Goal: Task Accomplishment & Management: Use online tool/utility

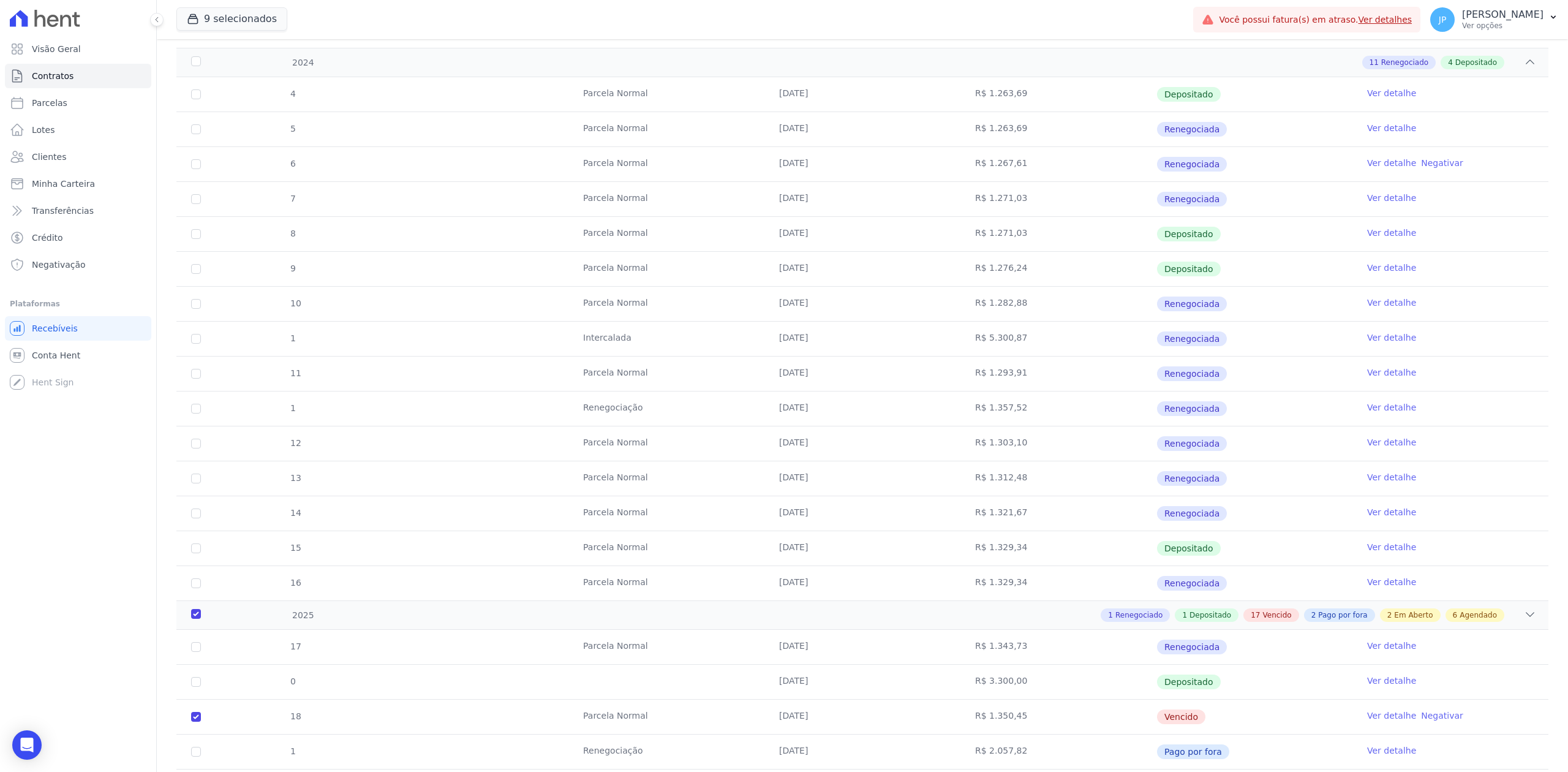
scroll to position [245, 0]
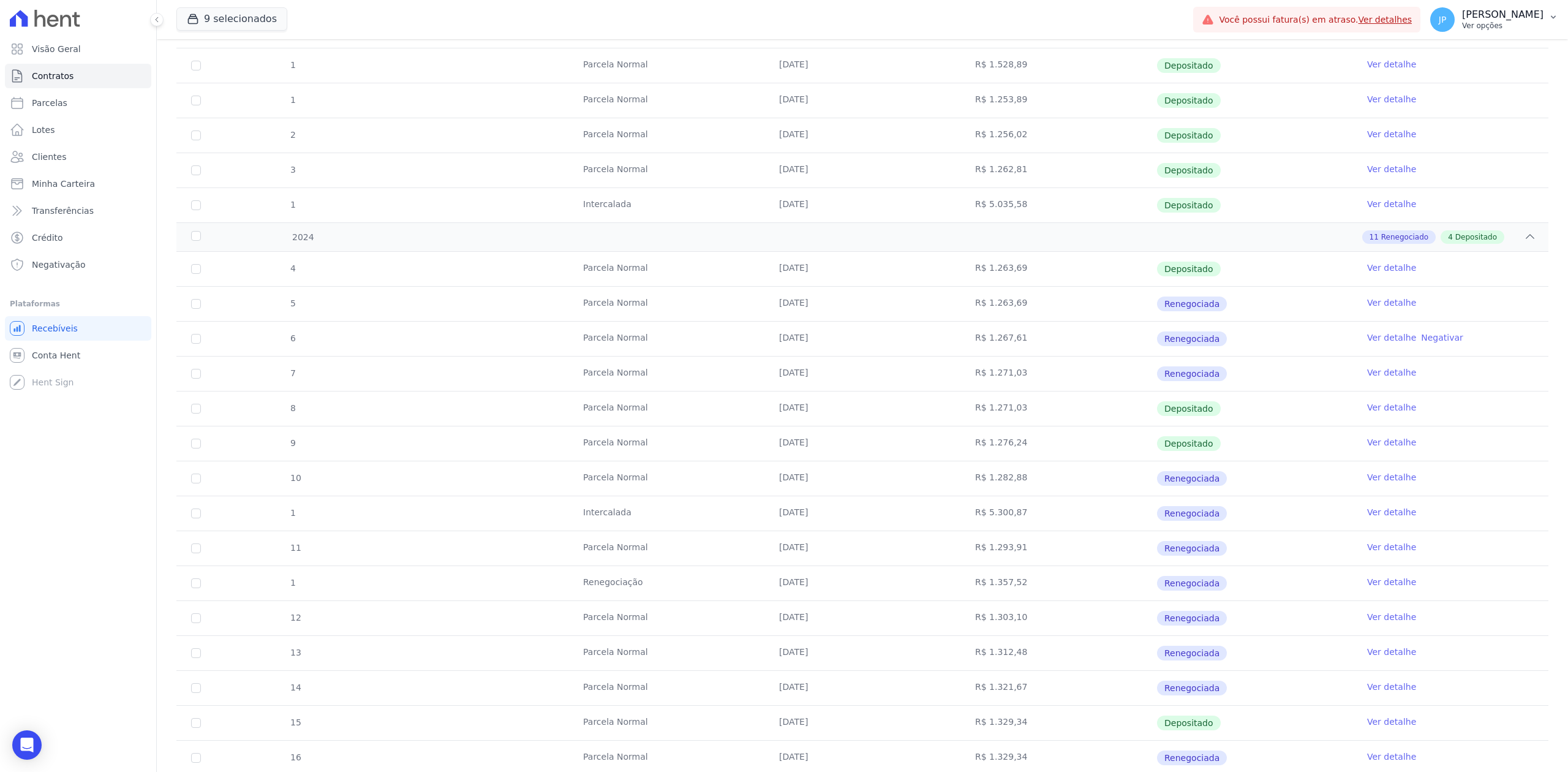
click at [1530, 23] on p "Ver opções" at bounding box center [1503, 26] width 82 height 10
click at [1483, 118] on link "Importar remessas" at bounding box center [1490, 108] width 157 height 22
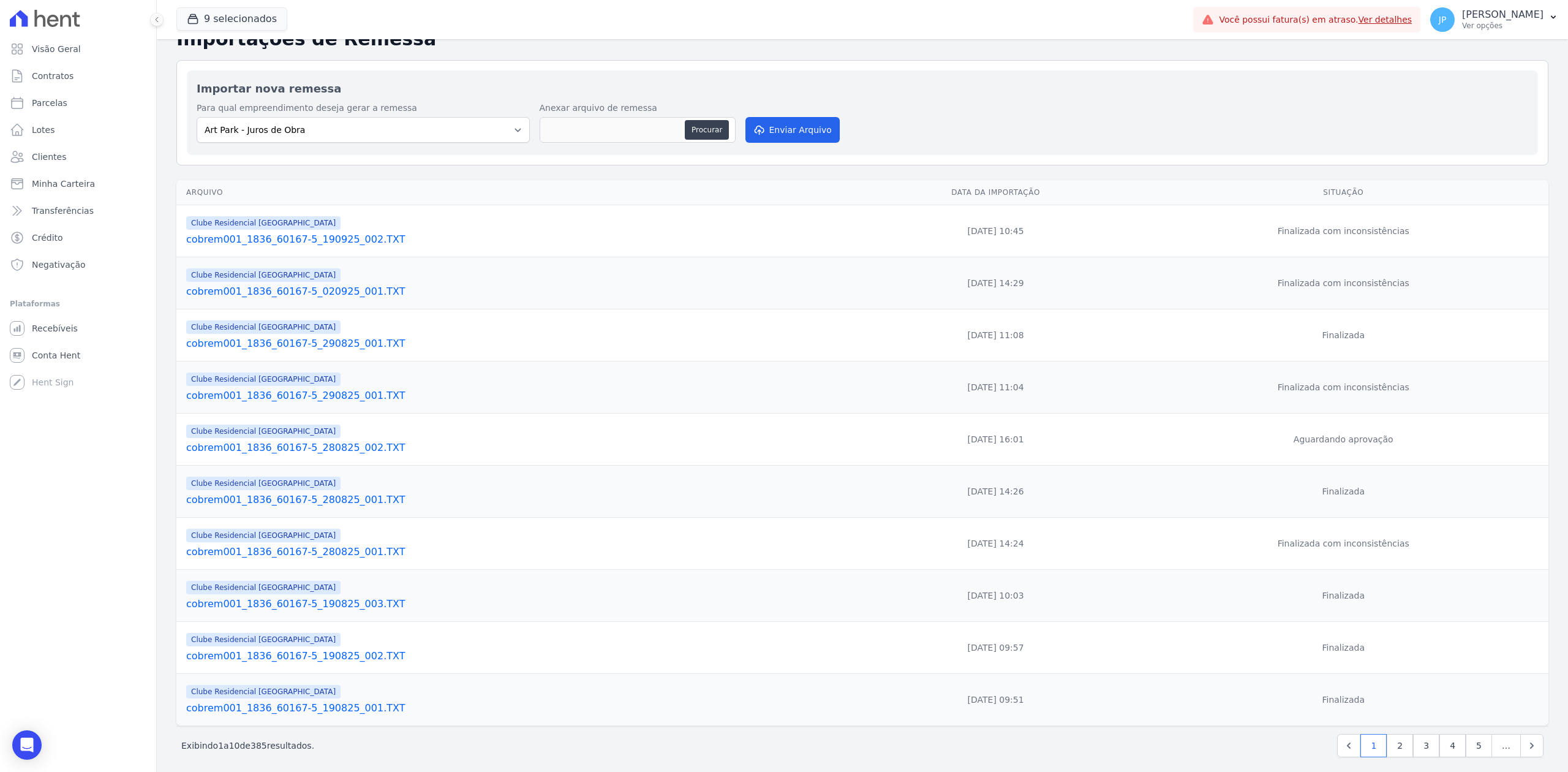
scroll to position [40, 0]
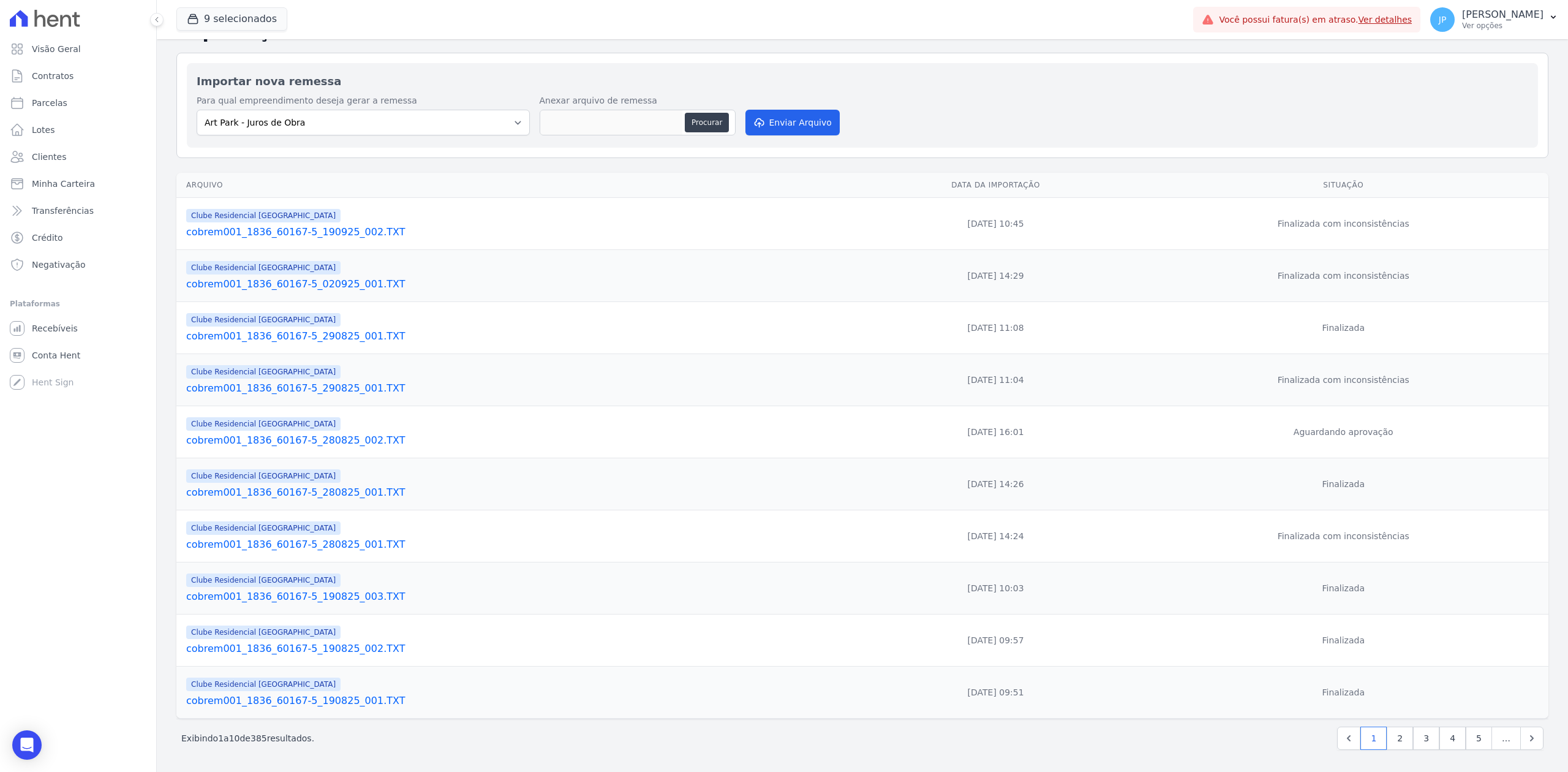
click at [516, 150] on div "Importações de Remessa Importar nova remessa Para qual empreendimento deseja ge…" at bounding box center [862, 391] width 1411 height 761
click at [516, 110] on select "Art Park - Juros de Obra Arty Park - Gravatai Arty Park - JPI Clube Residencial…" at bounding box center [363, 123] width 333 height 26
select select "9faf743c-9acd-4b6b-9881-b5fc9395b26d"
click at [196, 110] on select "Art Park - Juros de Obra Arty Park - Gravatai Arty Park - JPI Clube Residencial…" at bounding box center [363, 123] width 333 height 26
click at [765, 110] on button "Enviar Arquivo" at bounding box center [792, 123] width 95 height 26
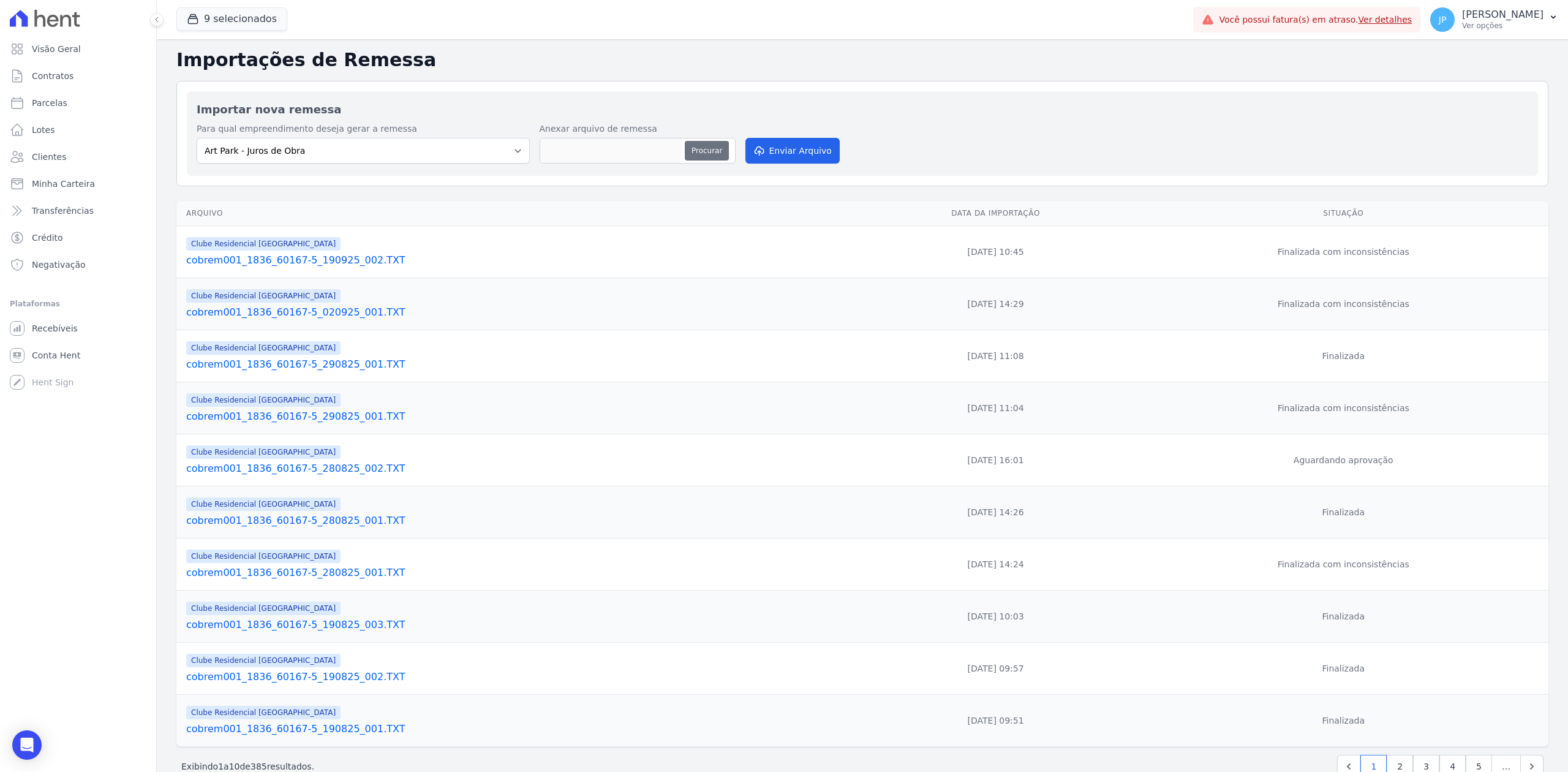
click at [715, 146] on button "Procurar" at bounding box center [706, 150] width 44 height 19
click at [479, 156] on select "Art Park - Juros de Obra Arty Park - Gravatai Arty Park - JPI Clube Residencial…" at bounding box center [363, 151] width 333 height 26
select select "9faf743c-9acd-4b6b-9881-b5fc9395b26d"
click at [196, 138] on select "Art Park - Juros de Obra Arty Park - Gravatai Arty Park - JPI Clube Residencial…" at bounding box center [363, 151] width 333 height 26
click at [698, 157] on button "Procurar" at bounding box center [706, 150] width 44 height 19
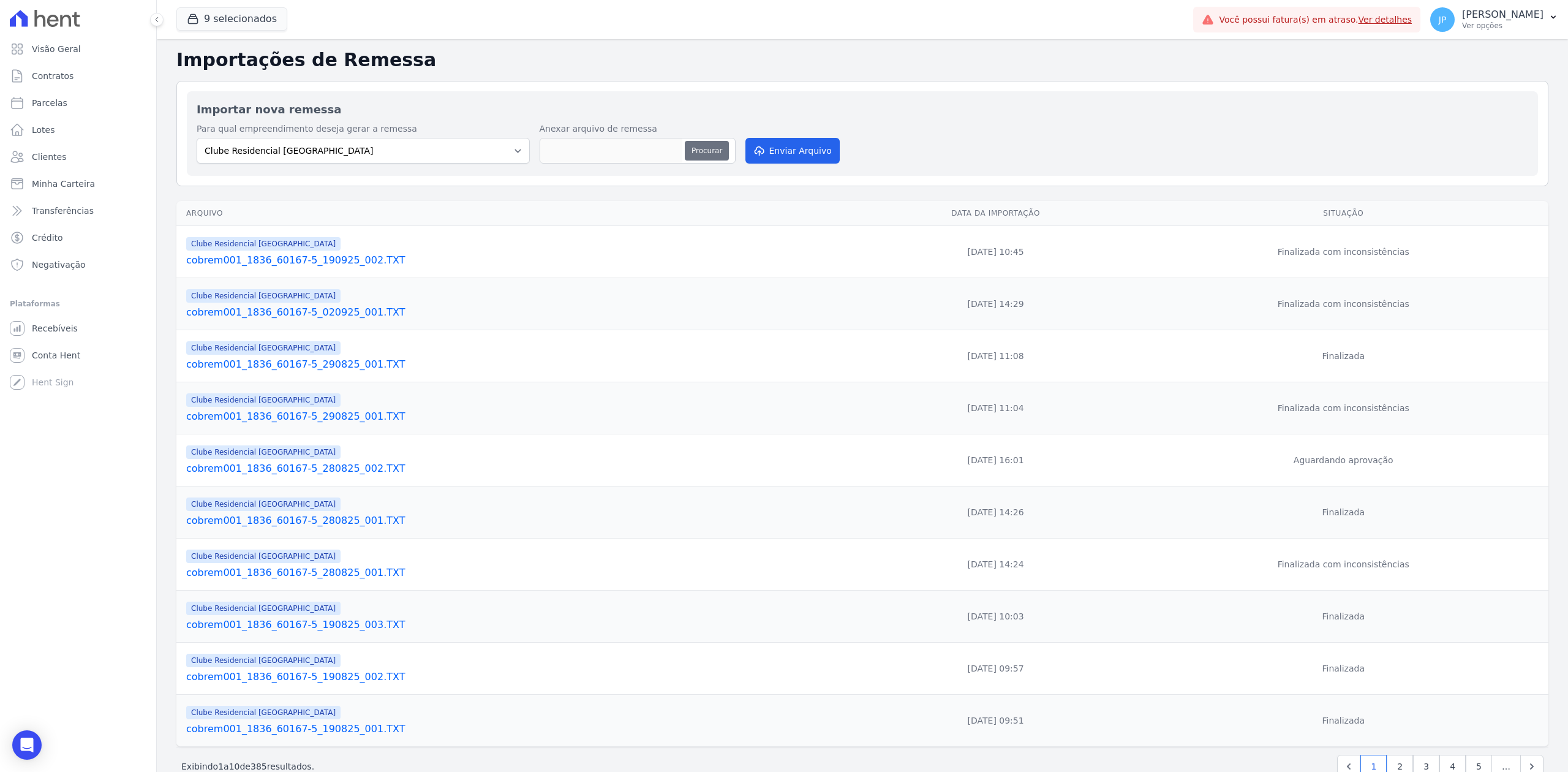
type input "cobrem001_1836_60167-5_250925_001.TXT"
click at [813, 153] on button "Enviar Arquivo" at bounding box center [792, 151] width 95 height 26
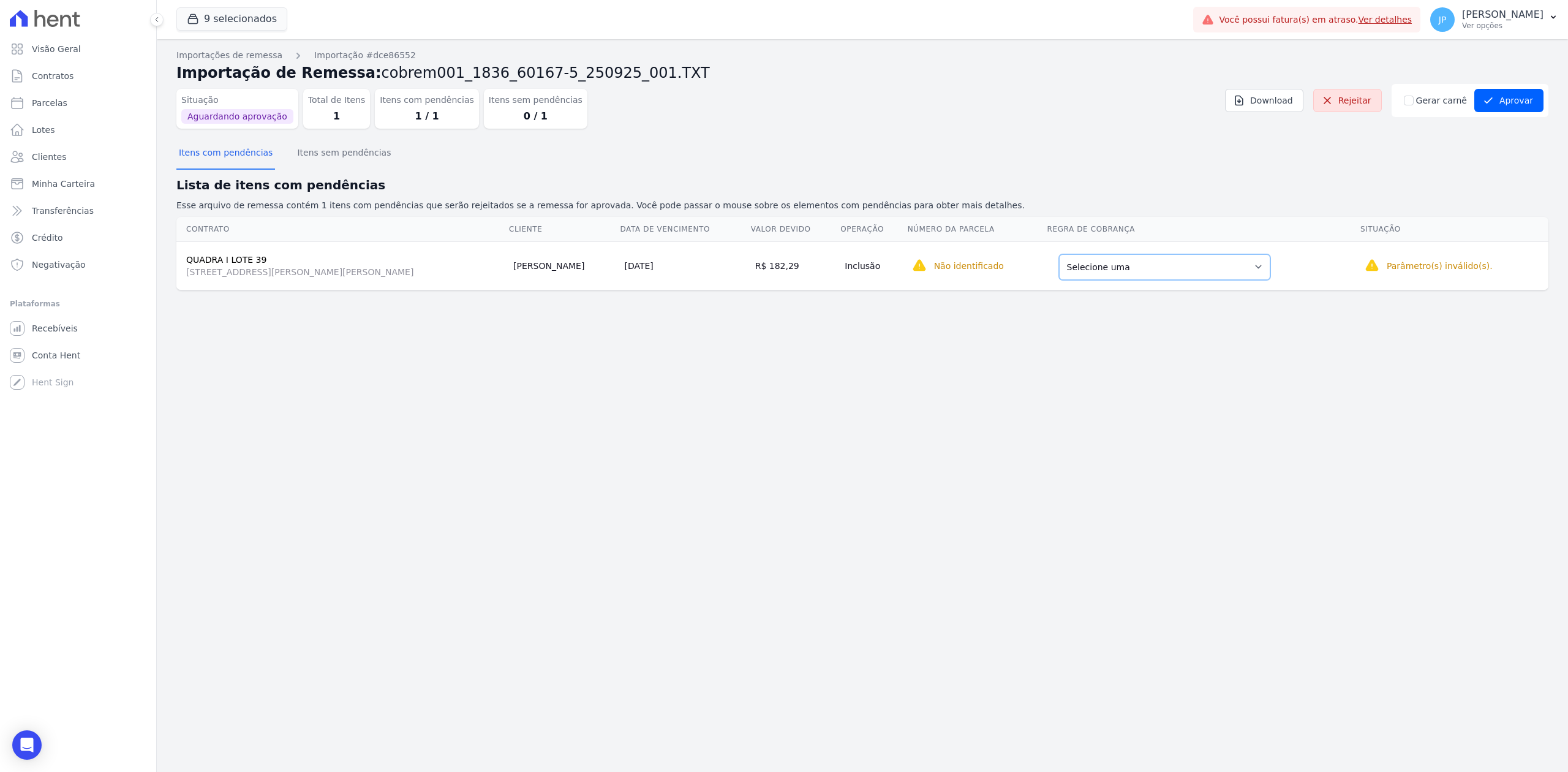
click at [1230, 259] on select "Selecione uma Nova Parcela Avulsa Parcela Avulsa Existente Pré [PERSON_NAME] (2…" at bounding box center [1164, 268] width 211 height 26
click at [1535, 101] on button "Aprovar" at bounding box center [1509, 100] width 70 height 23
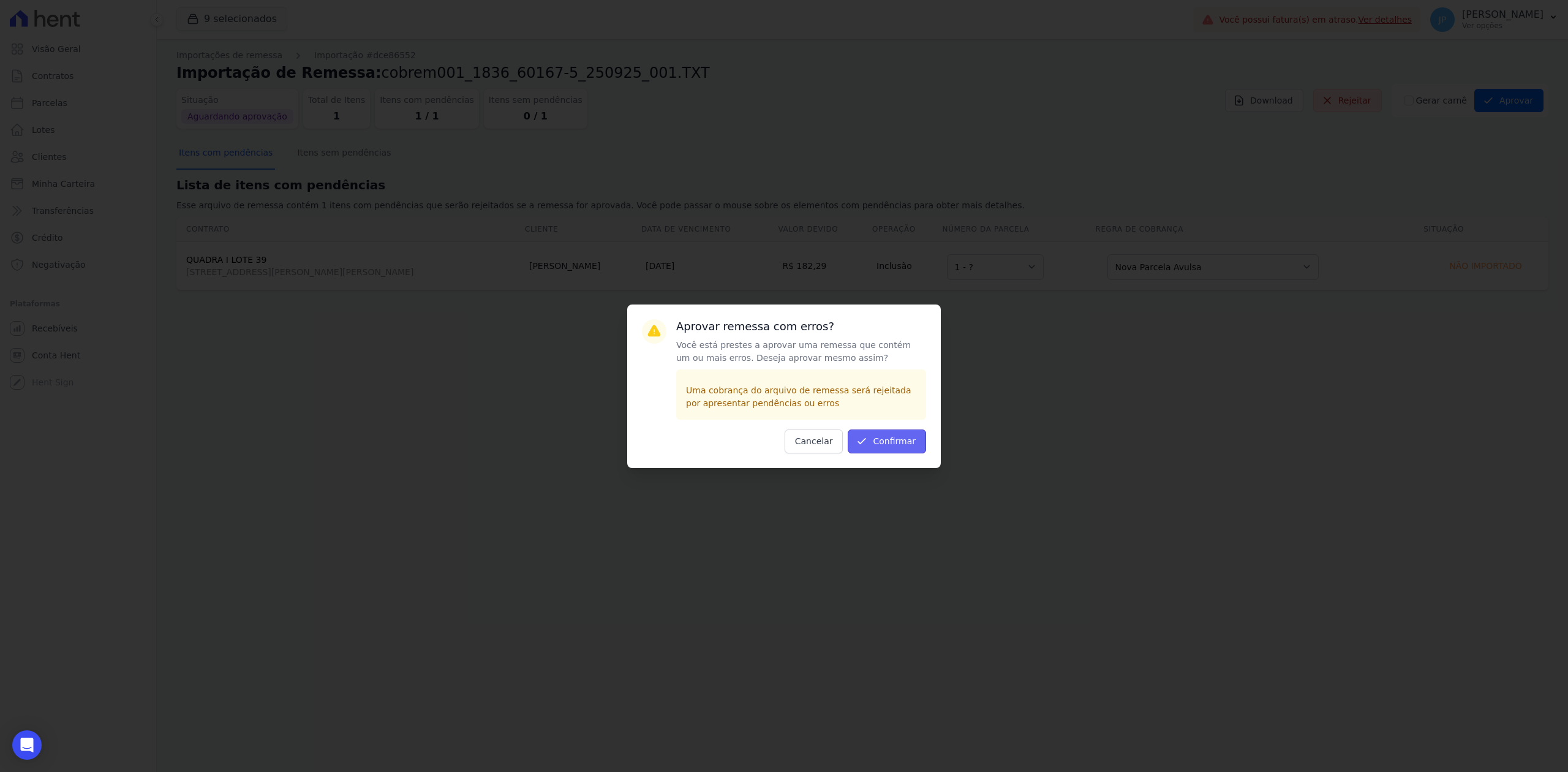
click at [891, 452] on button "Confirmar" at bounding box center [887, 441] width 78 height 24
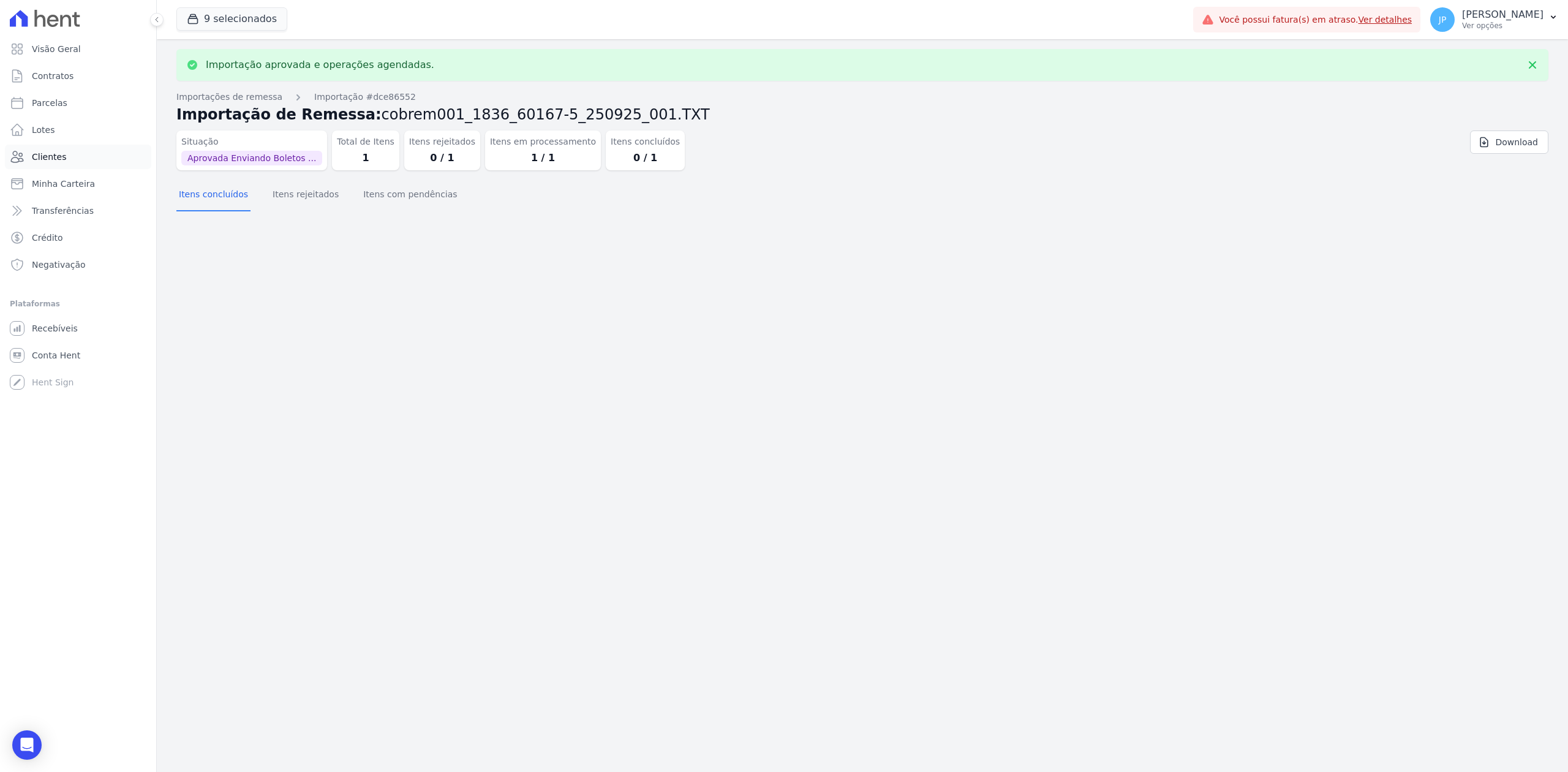
click at [71, 154] on link "Clientes" at bounding box center [78, 157] width 146 height 24
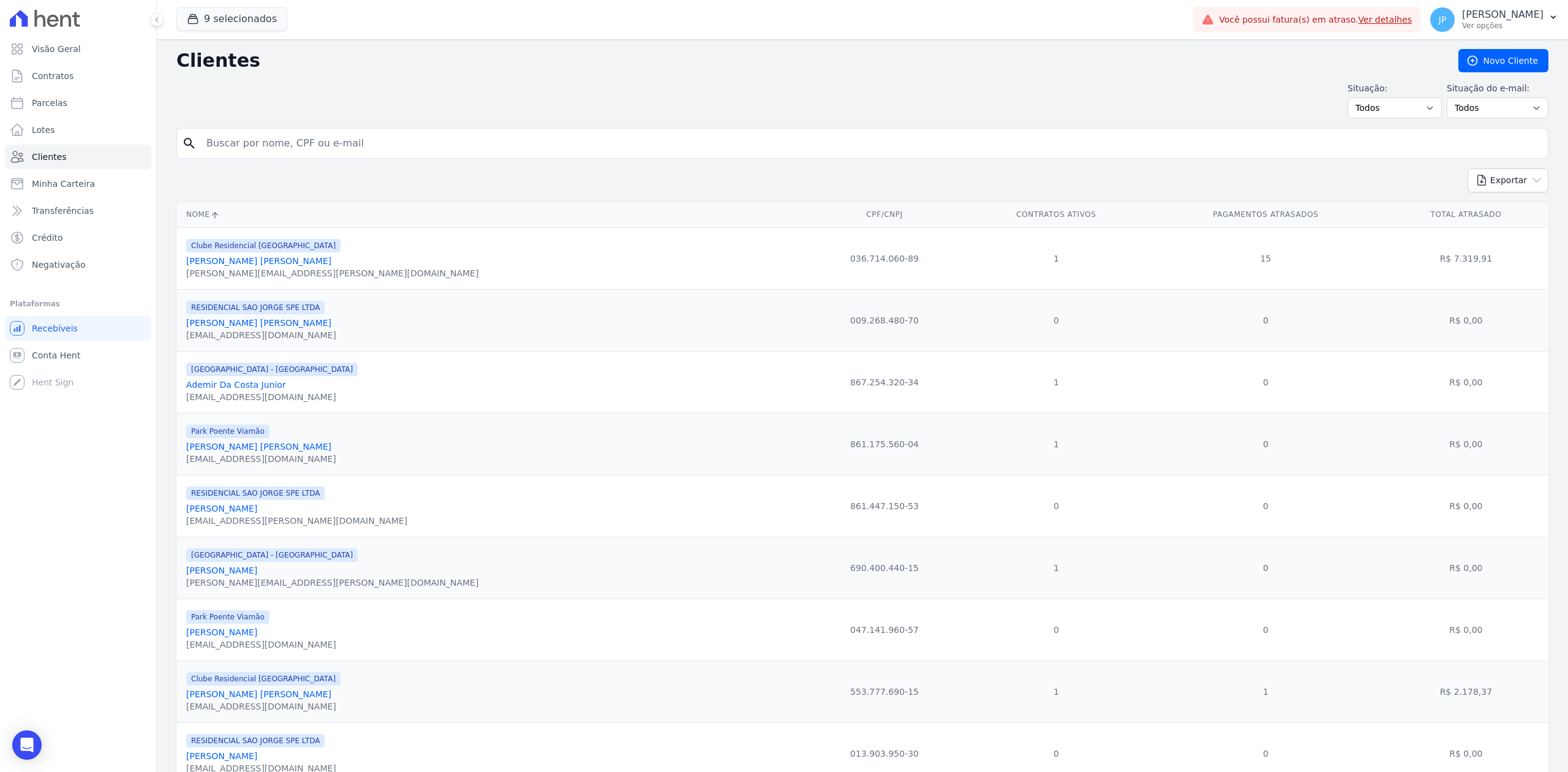
click at [417, 140] on input "search" at bounding box center [870, 143] width 1344 height 24
type input "[PERSON_NAME]"
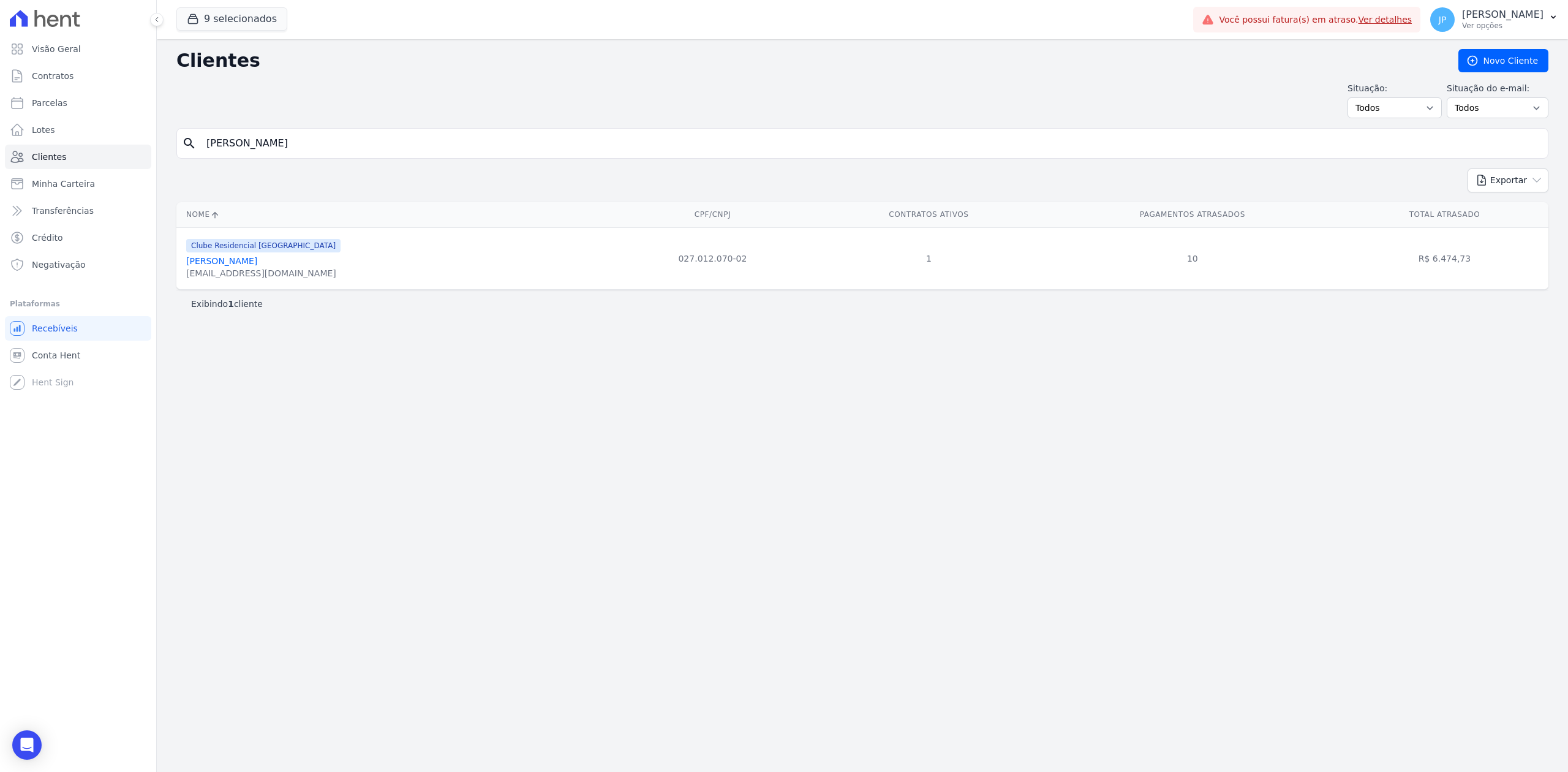
click at [257, 262] on link "[PERSON_NAME]" at bounding box center [221, 261] width 71 height 10
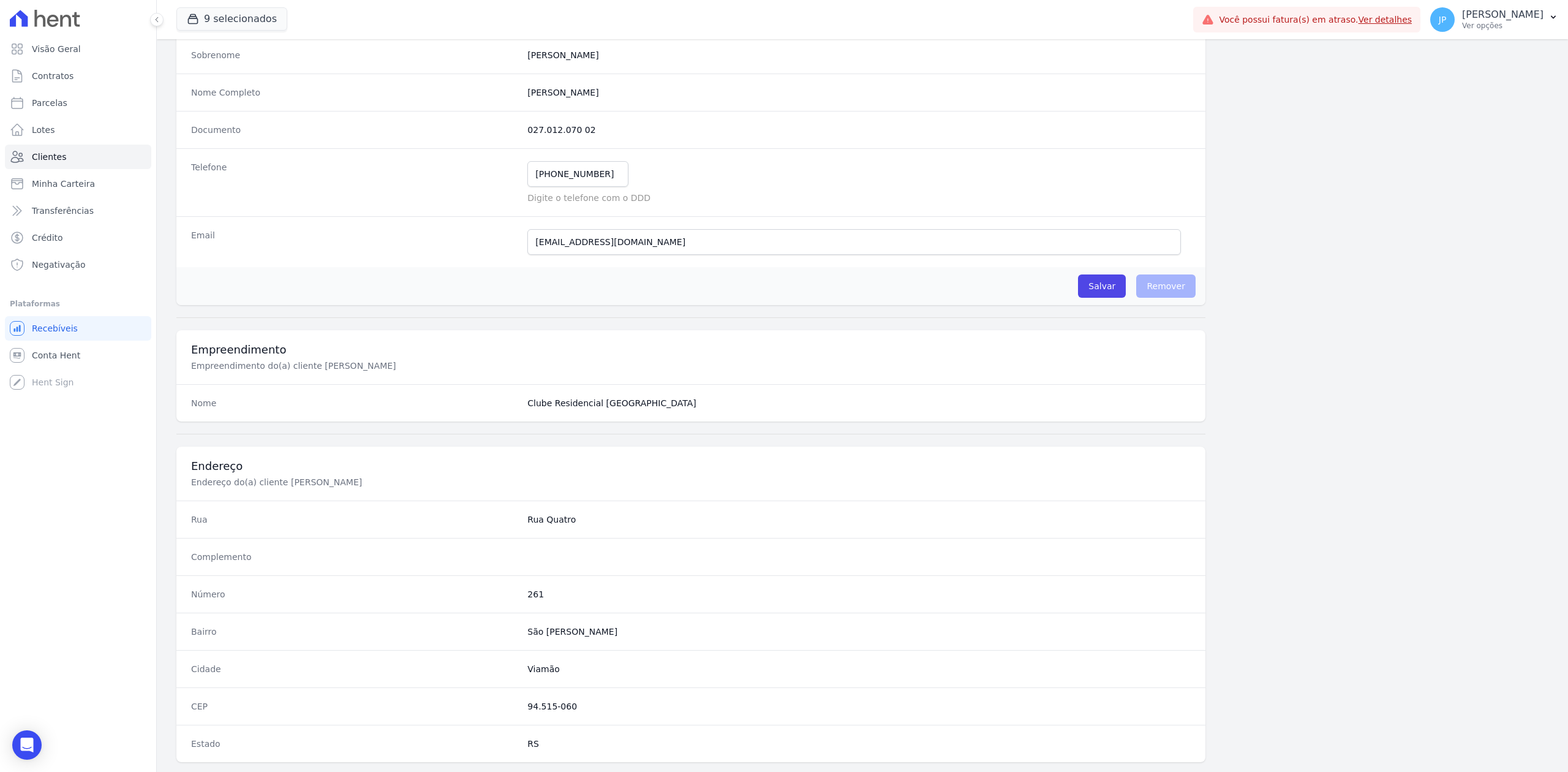
scroll to position [381, 0]
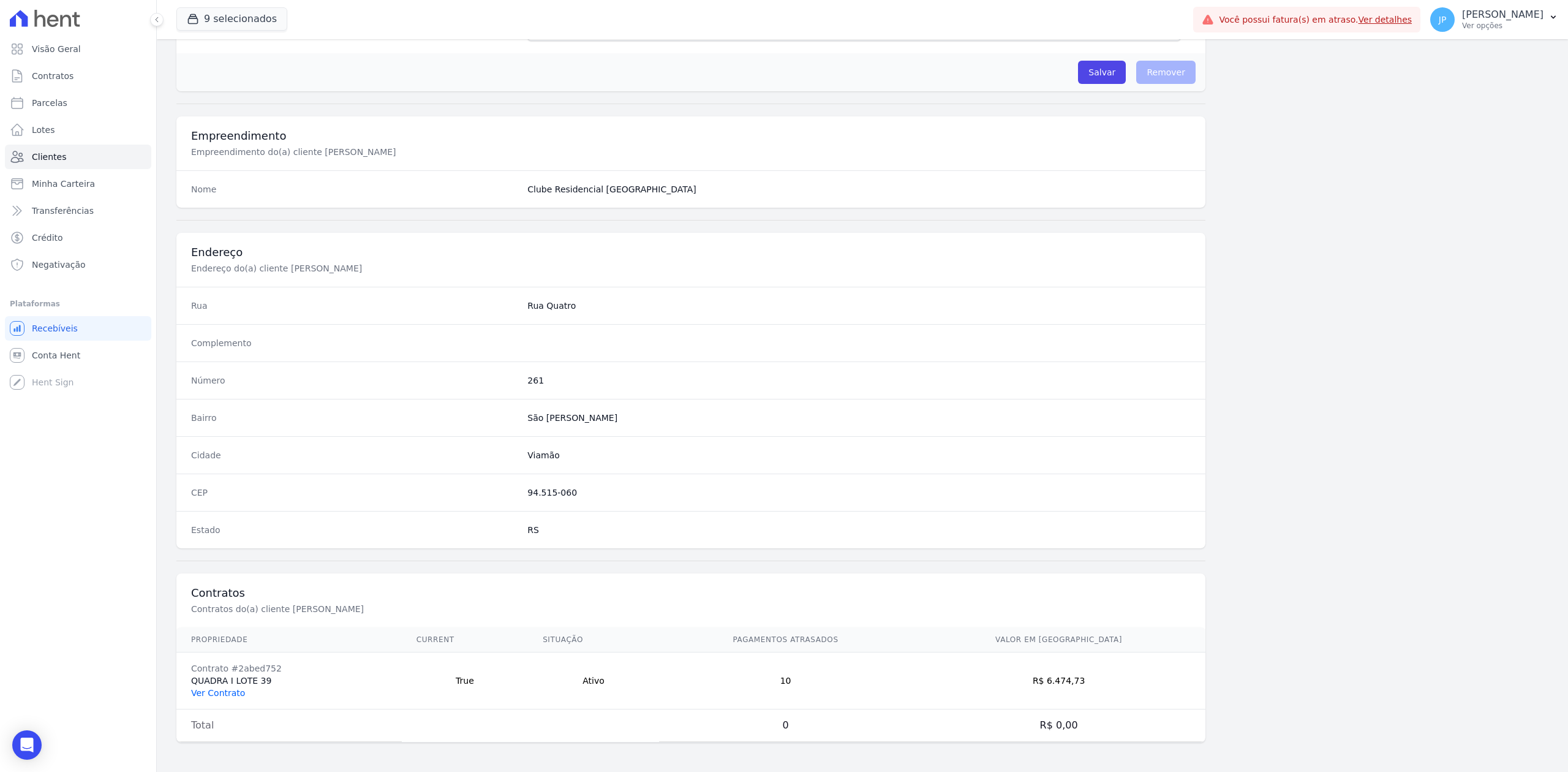
click at [234, 696] on link "Ver Contrato" at bounding box center [217, 693] width 54 height 10
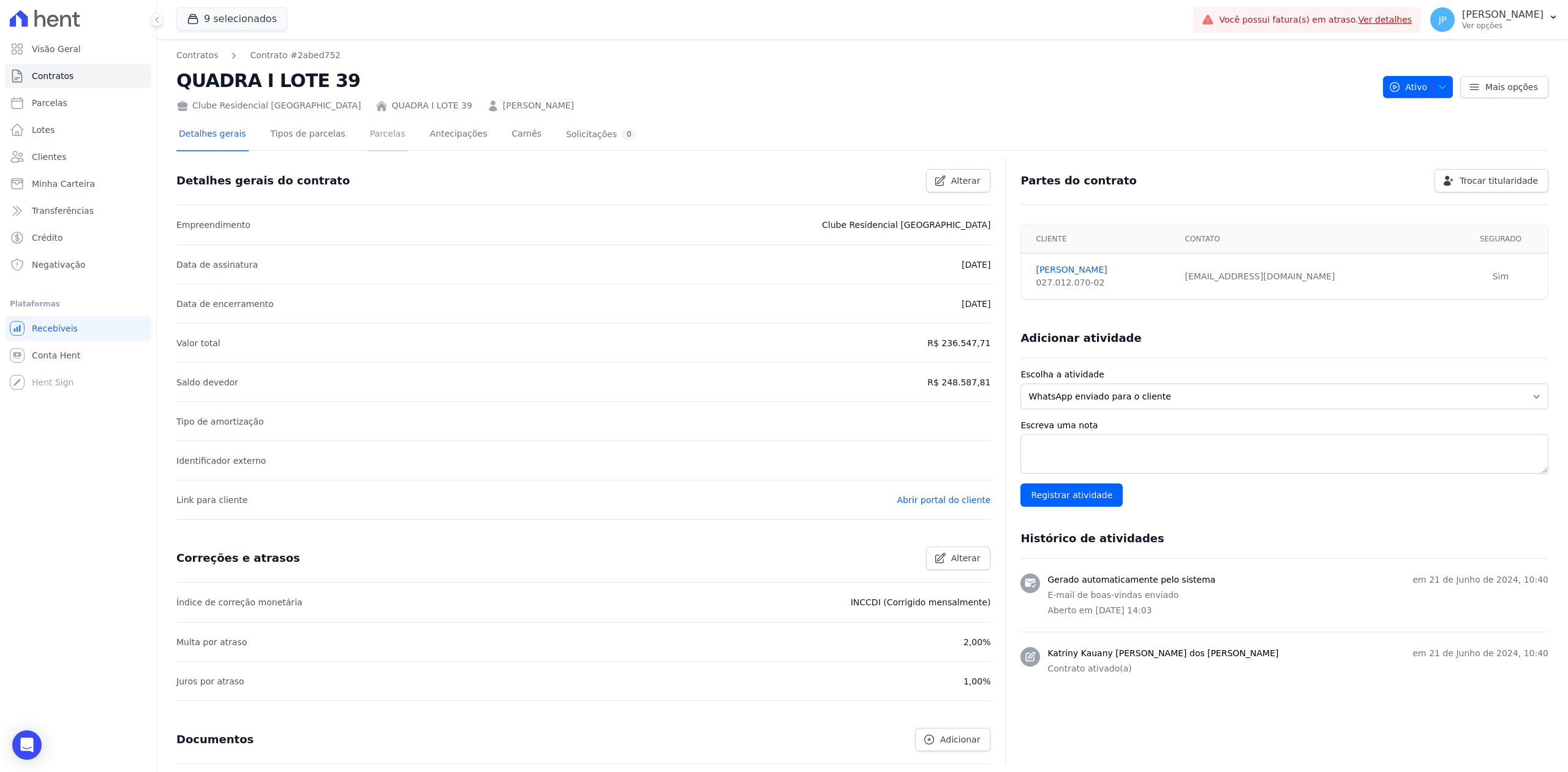
click at [383, 133] on link "Parcelas" at bounding box center [388, 135] width 40 height 32
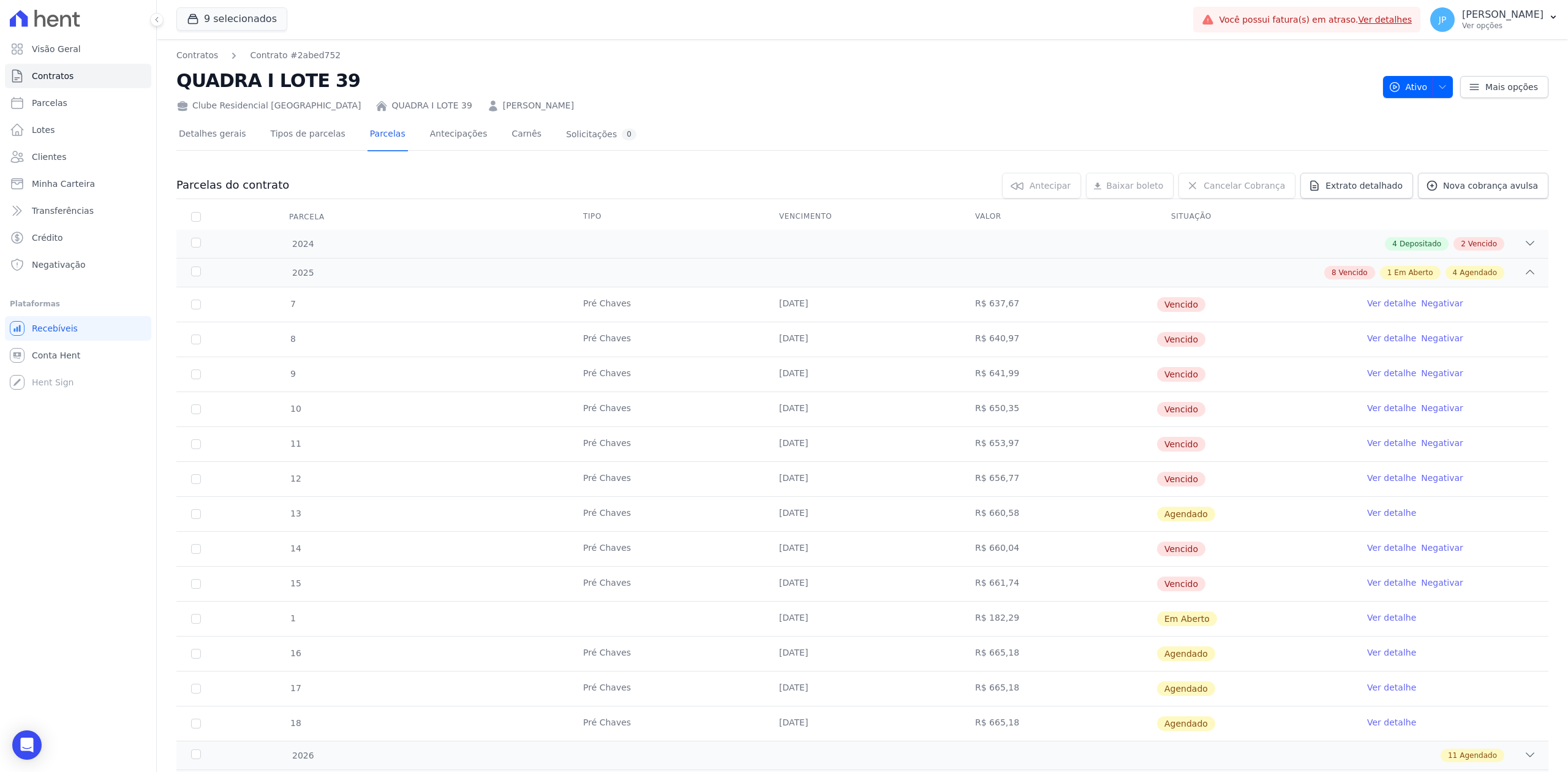
scroll to position [82, 0]
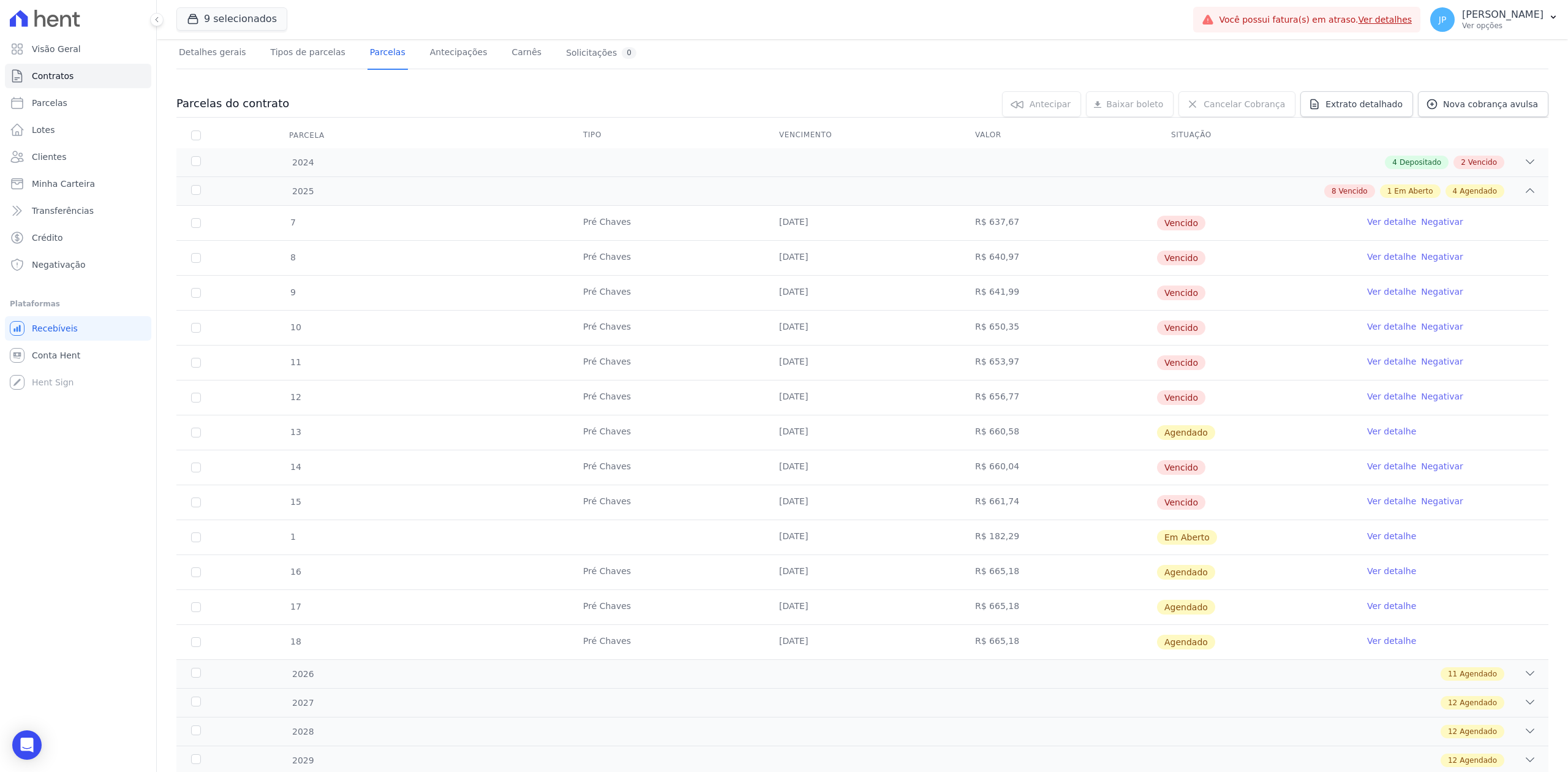
drag, startPoint x: 765, startPoint y: 542, endPoint x: 1289, endPoint y: 542, distance: 524.0
click at [1024, 542] on tr "1 [DATE] R$ 182,29 Em [GEOGRAPHIC_DATA] Ver detalhe" at bounding box center [862, 537] width 1372 height 35
click at [1368, 537] on link "Ver detalhe" at bounding box center [1392, 536] width 49 height 12
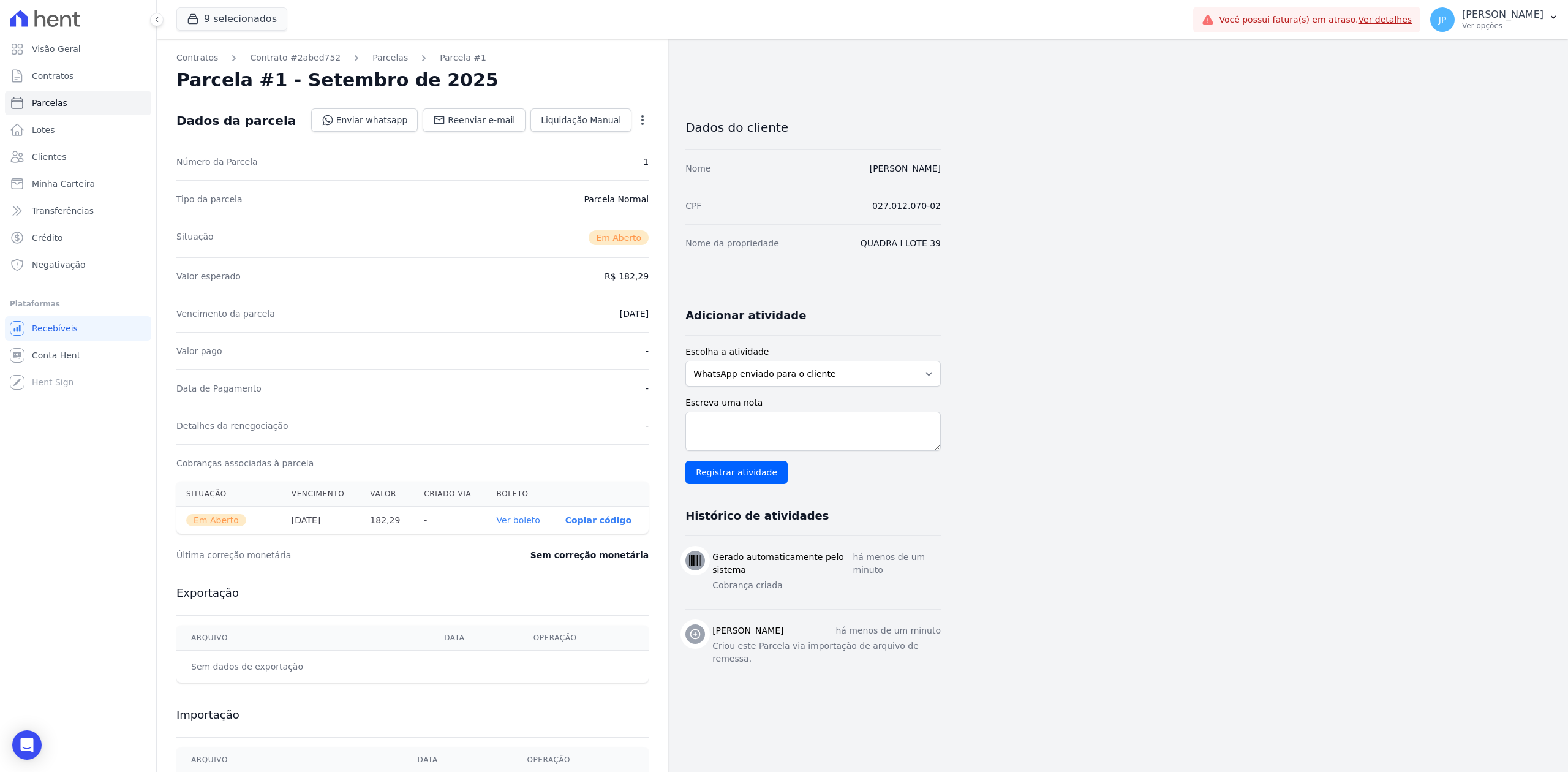
click at [532, 518] on link "Ver boleto" at bounding box center [519, 520] width 44 height 10
